Goal: Task Accomplishment & Management: Use online tool/utility

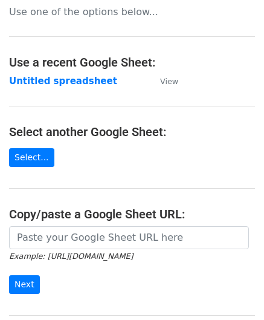
scroll to position [121, 0]
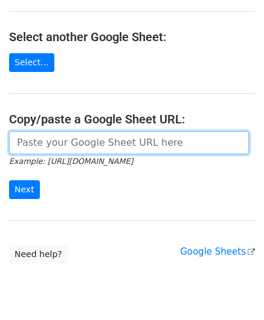
click at [39, 140] on input "url" at bounding box center [129, 142] width 240 height 23
paste input "https://docs.google.com/spreadsheets/d/1vx3TS-I-lM7sgjWWax71a0FdPogC_9FInaslQ76…"
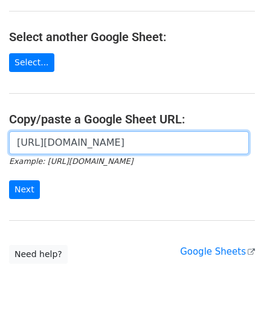
scroll to position [0, 253]
type input "https://docs.google.com/spreadsheets/d/1vx3TS-I-lM7sgjWWax71a0FdPogC_9FInaslQ76…"
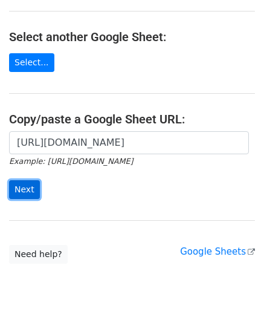
click at [29, 187] on input "Next" at bounding box center [24, 189] width 31 height 19
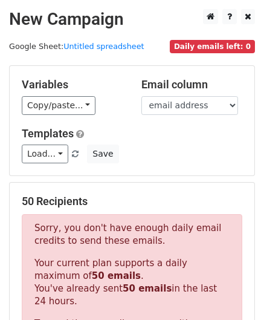
scroll to position [408, 0]
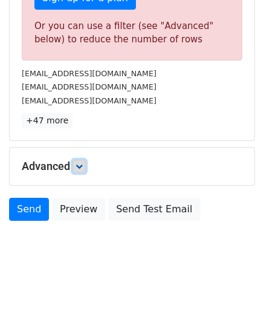
click at [83, 162] on icon at bounding box center [79, 165] width 7 height 7
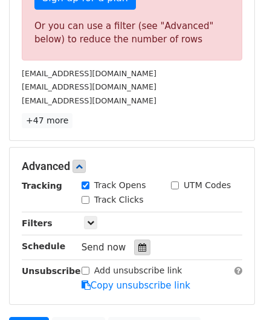
click at [138, 245] on icon at bounding box center [142, 247] width 8 height 8
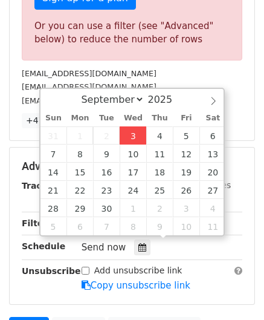
type input "[DATE] 12:00"
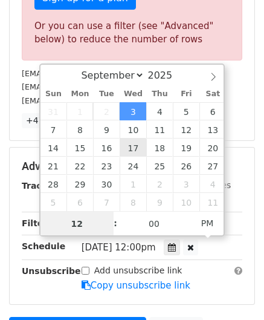
paste input "6"
type input "6"
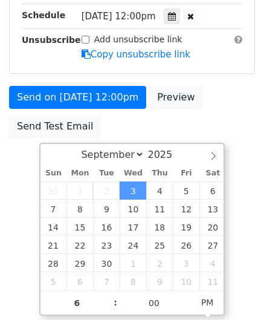
type input "[DATE] 18:00"
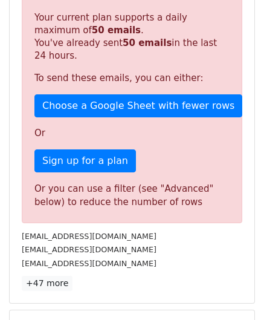
scroll to position [554, 0]
